Goal: Transaction & Acquisition: Register for event/course

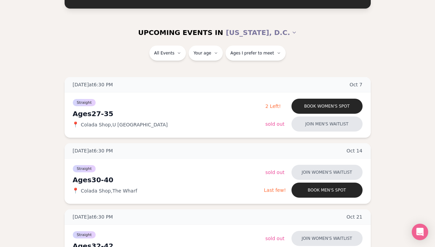
scroll to position [48, 0]
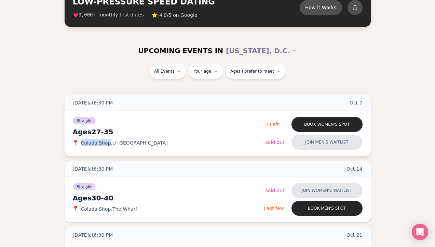
drag, startPoint x: 109, startPoint y: 142, endPoint x: 81, endPoint y: 142, distance: 28.7
click at [81, 142] on span "Colada Shop , U st NW" at bounding box center [124, 142] width 87 height 7
copy span "Colada Shop"
click at [37, 162] on div "Tuesday at 6:30 PM Oct 7 Ages 27-35 Straight 📍 Colada Shop , U st NW Book women…" at bounding box center [217, 224] width 413 height 259
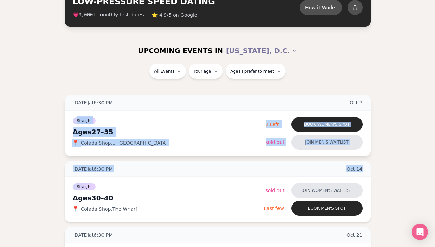
drag, startPoint x: 60, startPoint y: 188, endPoint x: 76, endPoint y: 117, distance: 72.8
click at [76, 117] on div "Tuesday at 6:30 PM Oct 7 Ages 27-35 Straight 📍 Colada Shop , U st NW Book women…" at bounding box center [217, 224] width 413 height 259
click at [44, 134] on div "Tuesday at 6:30 PM Oct 7 Ages 27-35 Straight 📍 Colada Shop , U st NW Book women…" at bounding box center [217, 224] width 413 height 259
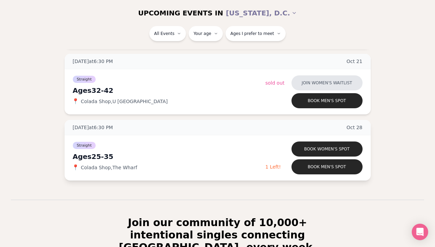
scroll to position [219, 0]
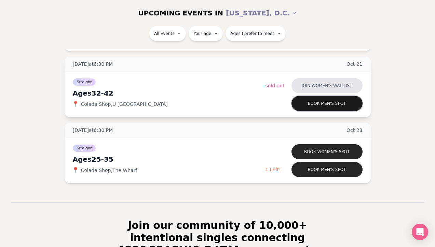
click at [311, 100] on button "Book men's spot" at bounding box center [327, 103] width 71 height 15
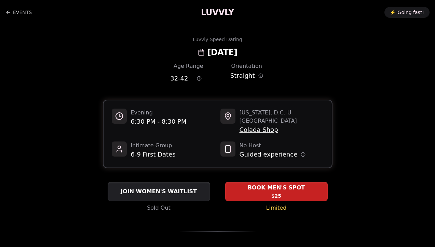
scroll to position [98, 0]
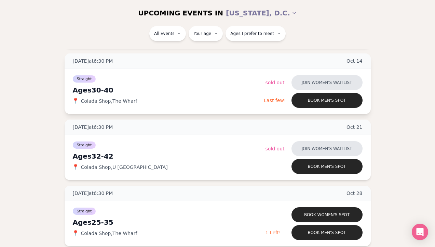
scroll to position [156, 0]
